Goal: Information Seeking & Learning: Learn about a topic

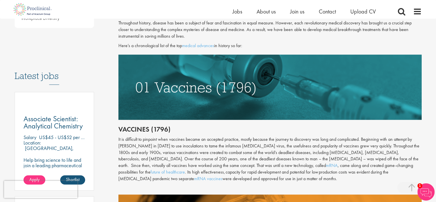
scroll to position [254, 0]
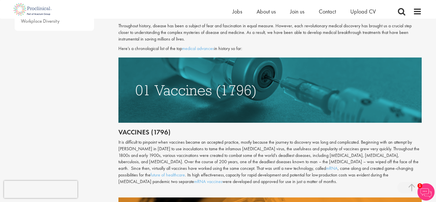
scroll to position [297, 0]
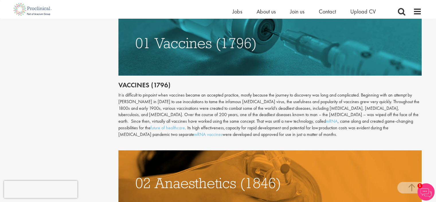
drag, startPoint x: 117, startPoint y: 93, endPoint x: 189, endPoint y: 131, distance: 81.5
copy div "It is difficult to pinpoint when vaccines became an accepted practice, mostly b…"
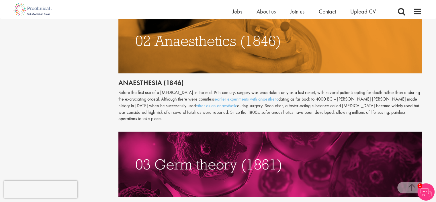
scroll to position [440, 0]
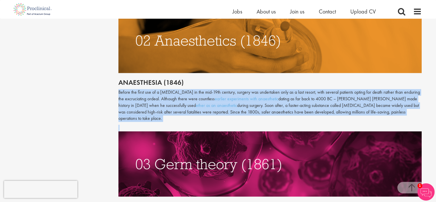
drag, startPoint x: 118, startPoint y: 90, endPoint x: 411, endPoint y: 117, distance: 294.5
copy div "Before the first use of a general anaesthetic in the mid-19th century, surgery …"
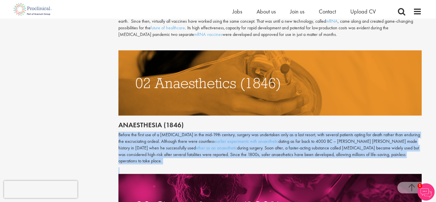
scroll to position [387, 0]
